Goal: Task Accomplishment & Management: Complete application form

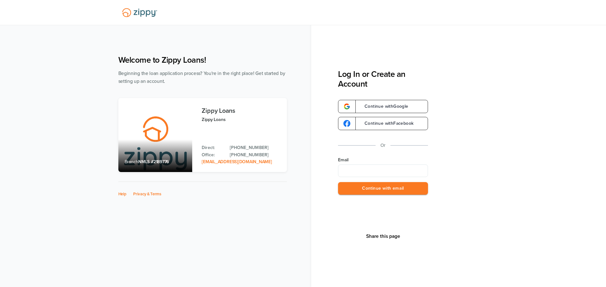
click at [351, 167] on input "Email" at bounding box center [383, 171] width 90 height 13
type input "**********"
click at [369, 189] on button "Continue with email" at bounding box center [383, 188] width 90 height 13
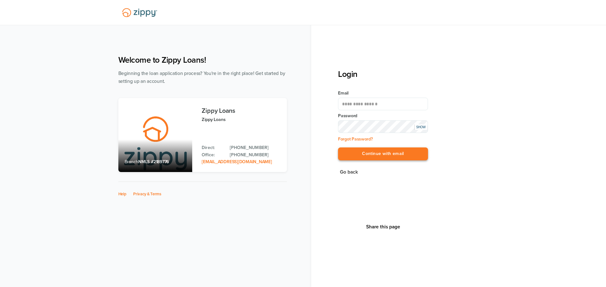
click at [358, 152] on button "Continue with email" at bounding box center [383, 154] width 90 height 13
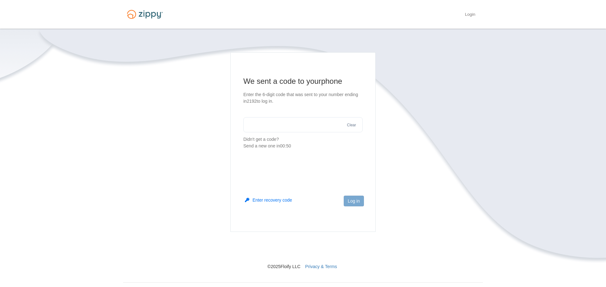
click at [292, 130] on input "text" at bounding box center [302, 124] width 119 height 15
type input "******"
click at [359, 200] on button "Log in" at bounding box center [354, 201] width 20 height 11
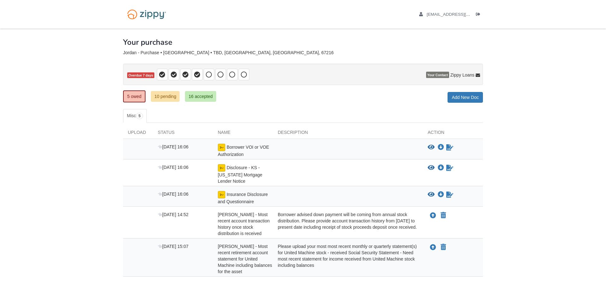
scroll to position [40, 0]
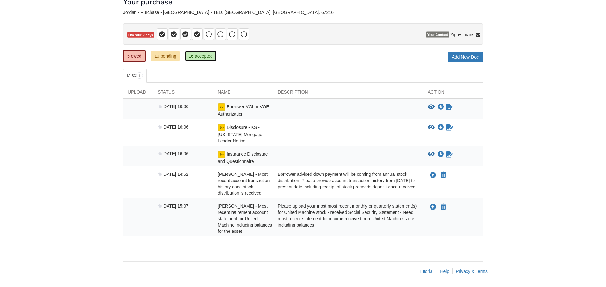
click at [194, 56] on link "16 accepted" at bounding box center [200, 56] width 31 height 11
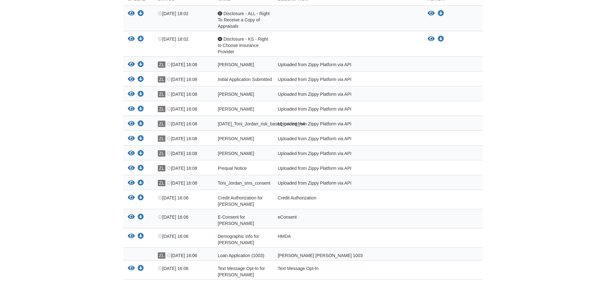
scroll to position [177, 0]
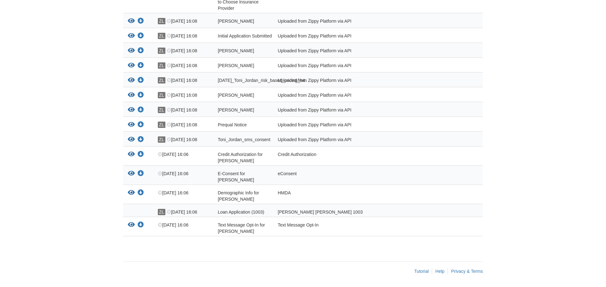
click at [235, 214] on span "Loan Application (1003)" at bounding box center [241, 212] width 46 height 5
click at [262, 213] on span "Loan Application (1003)" at bounding box center [241, 212] width 46 height 5
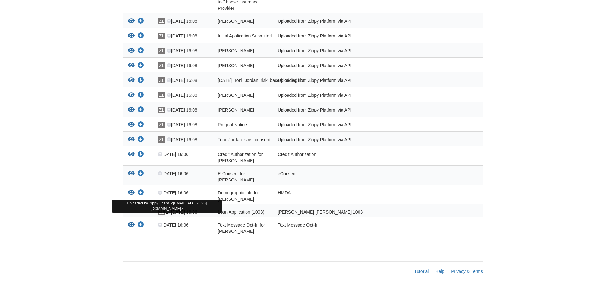
click at [159, 213] on span "ZL" at bounding box center [162, 212] width 8 height 6
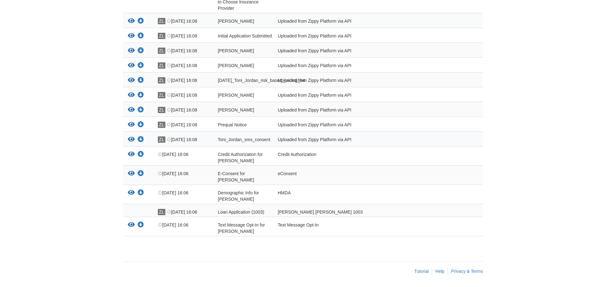
click at [307, 210] on div "[PERSON_NAME] [PERSON_NAME] 1003" at bounding box center [348, 212] width 150 height 6
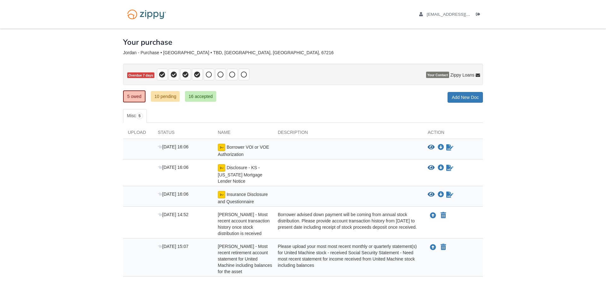
scroll to position [40, 0]
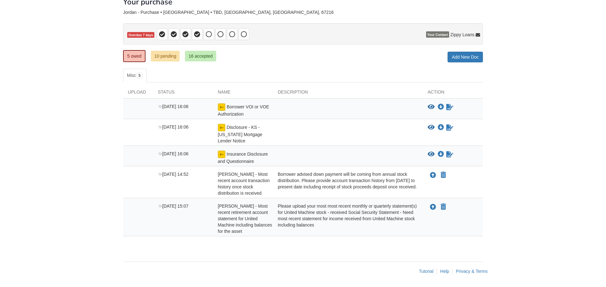
click at [244, 109] on span "Borrower VOI or VOE Authorization" at bounding box center [243, 110] width 51 height 12
click at [431, 107] on icon "View Borrower VOI or VOE Authorization" at bounding box center [431, 107] width 7 height 6
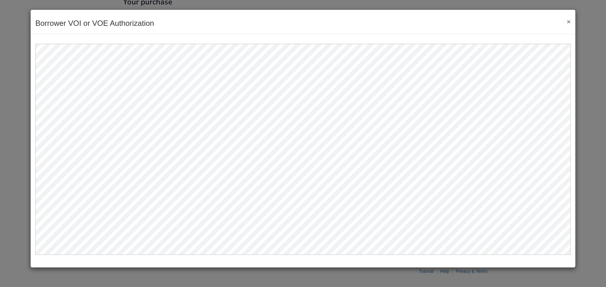
click at [569, 22] on button "×" at bounding box center [566, 21] width 7 height 7
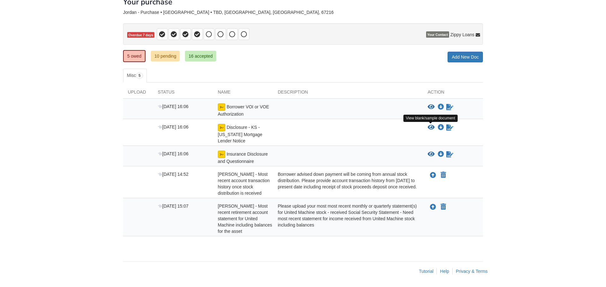
click at [432, 129] on icon "View Disclosure - KS - Kansas Mortgage Lender Notice" at bounding box center [431, 128] width 7 height 6
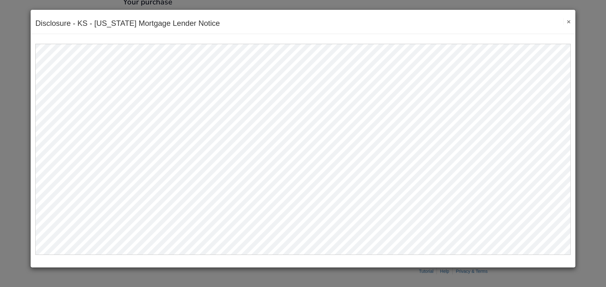
click at [567, 21] on button "×" at bounding box center [566, 21] width 7 height 7
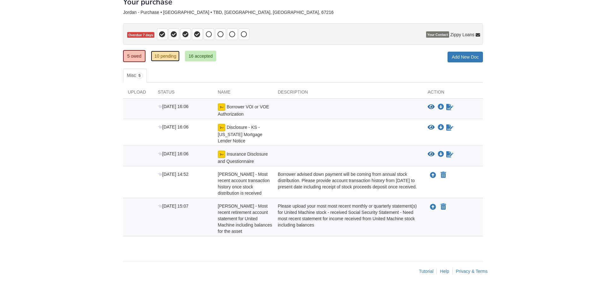
click at [168, 60] on link "10 pending" at bounding box center [165, 56] width 29 height 11
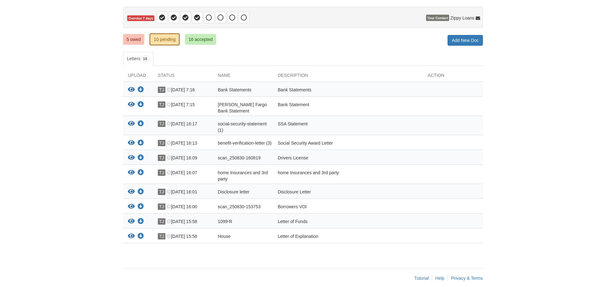
scroll to position [64, 0]
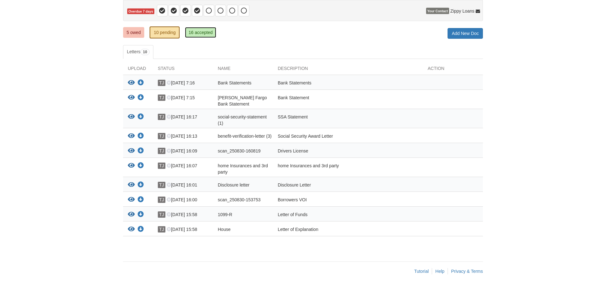
click at [200, 34] on link "16 accepted" at bounding box center [200, 32] width 31 height 11
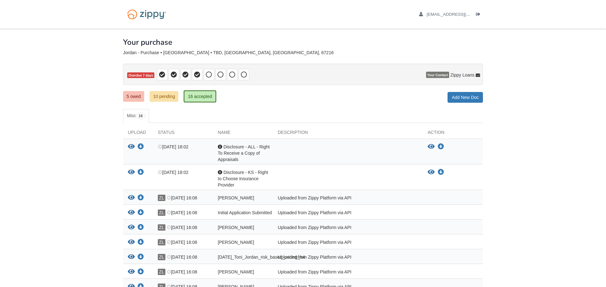
scroll to position [177, 0]
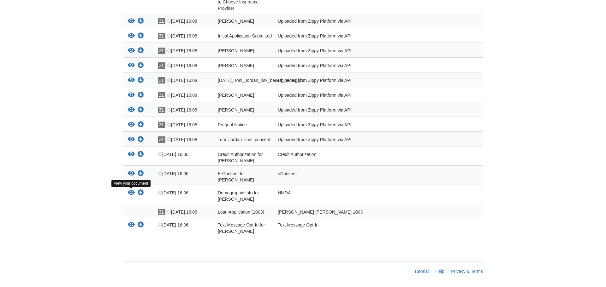
click at [130, 194] on icon "View Demographic Info for Toni Jordan" at bounding box center [131, 193] width 7 height 6
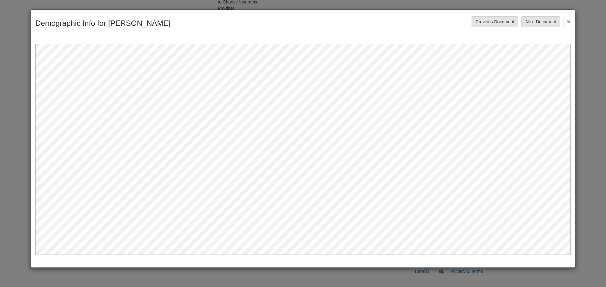
click at [568, 23] on button "×" at bounding box center [566, 21] width 7 height 11
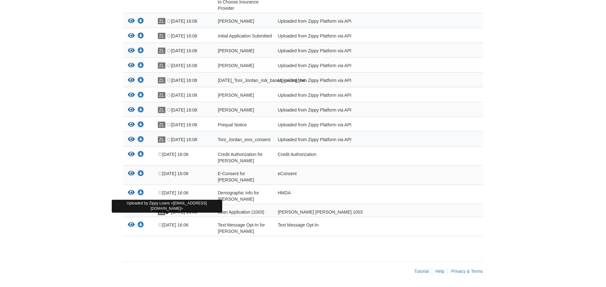
click at [161, 213] on span "ZL" at bounding box center [162, 212] width 8 height 6
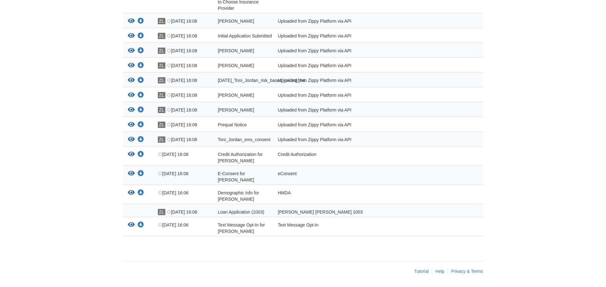
click at [161, 213] on span "ZL" at bounding box center [162, 212] width 8 height 6
click at [281, 210] on div "[PERSON_NAME] [PERSON_NAME] 1003" at bounding box center [348, 212] width 150 height 6
click at [132, 128] on icon "View Prequal Notice" at bounding box center [131, 125] width 7 height 6
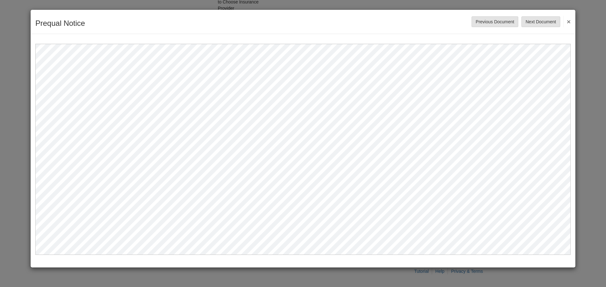
click at [568, 21] on button "×" at bounding box center [566, 21] width 7 height 11
